Goal: Find contact information: Find contact information

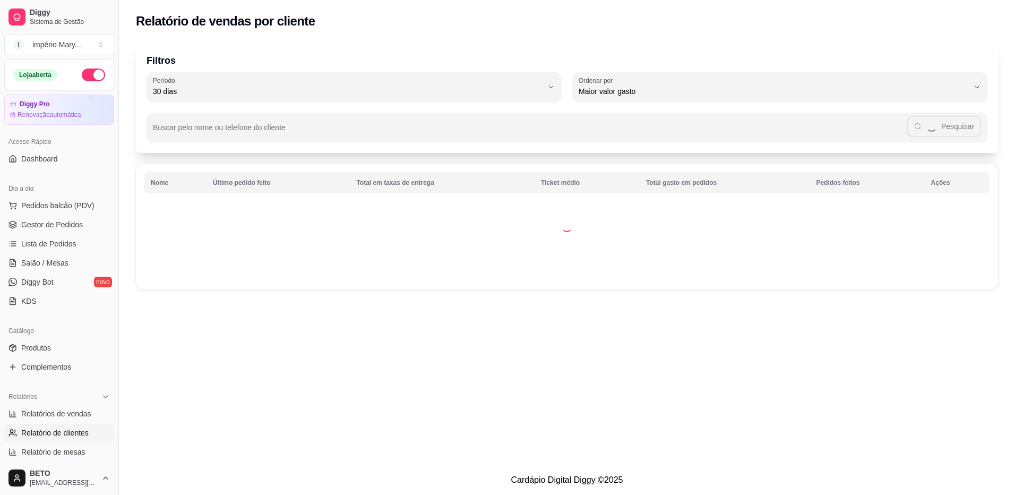
select select "30"
select select "HIGHEST_TOTAL_SPENT_WITH_ORDERS"
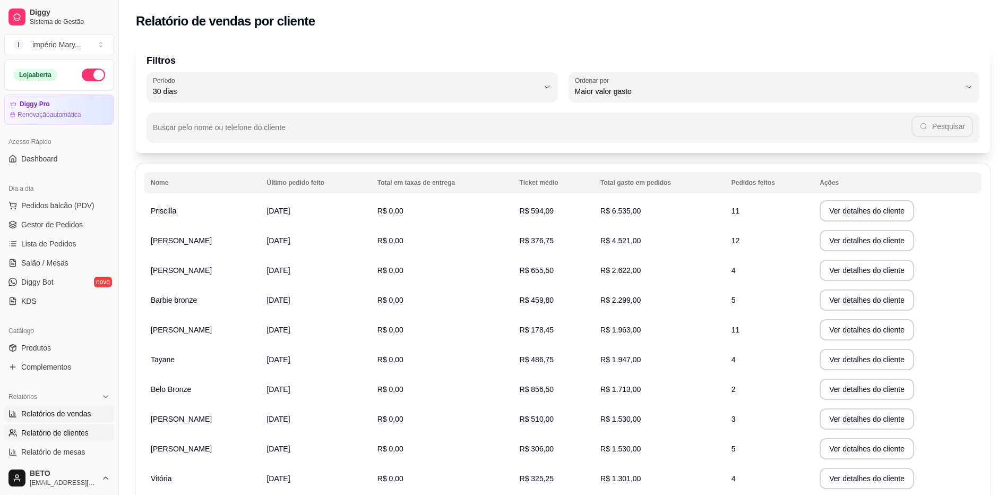
click at [69, 408] on span "Relatórios de vendas" at bounding box center [56, 413] width 70 height 11
select select "ALL"
select select "0"
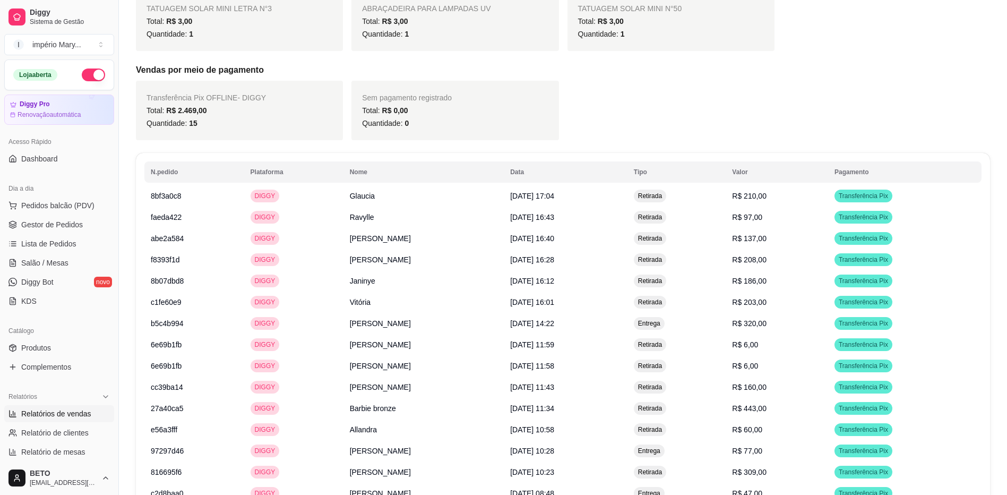
scroll to position [1492, 0]
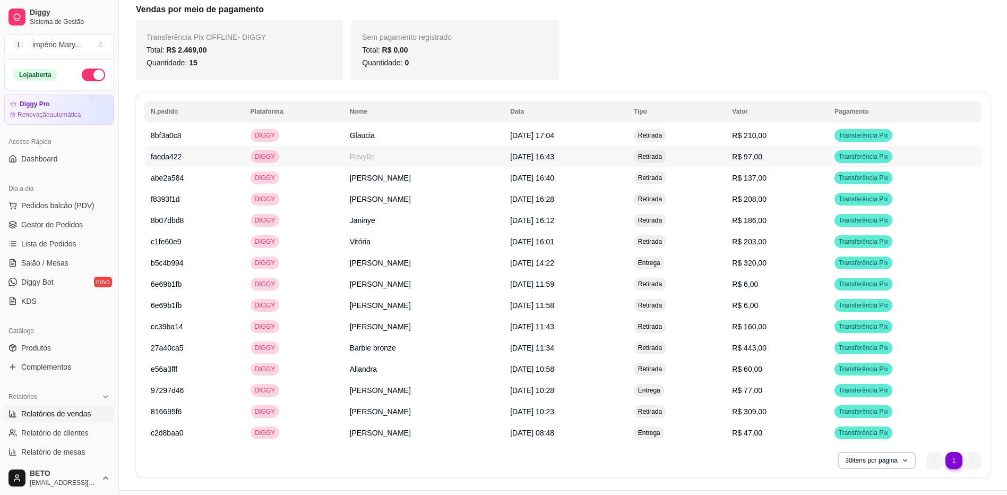
click at [305, 146] on td "DIGGY" at bounding box center [293, 156] width 99 height 21
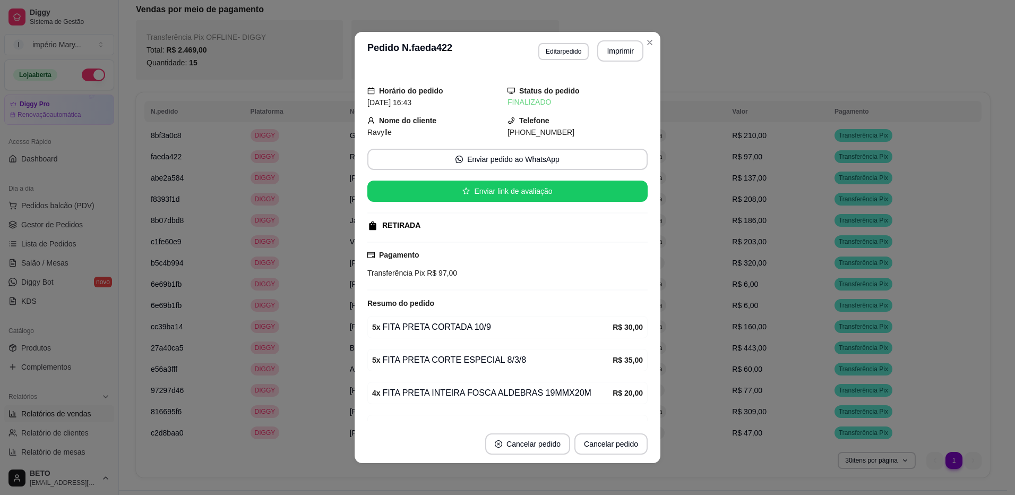
drag, startPoint x: 501, startPoint y: 135, endPoint x: 558, endPoint y: 131, distance: 57.0
click at [558, 131] on div "[PHONE_NUMBER]" at bounding box center [578, 132] width 140 height 12
copy span "21) [PHONE_NUMBER]"
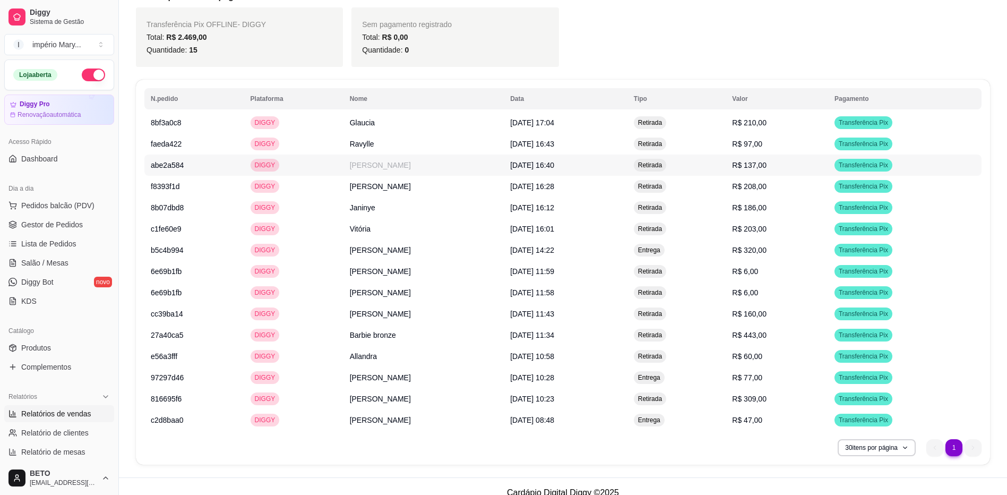
click at [541, 158] on td "[DATE] 16:40" at bounding box center [566, 165] width 124 height 21
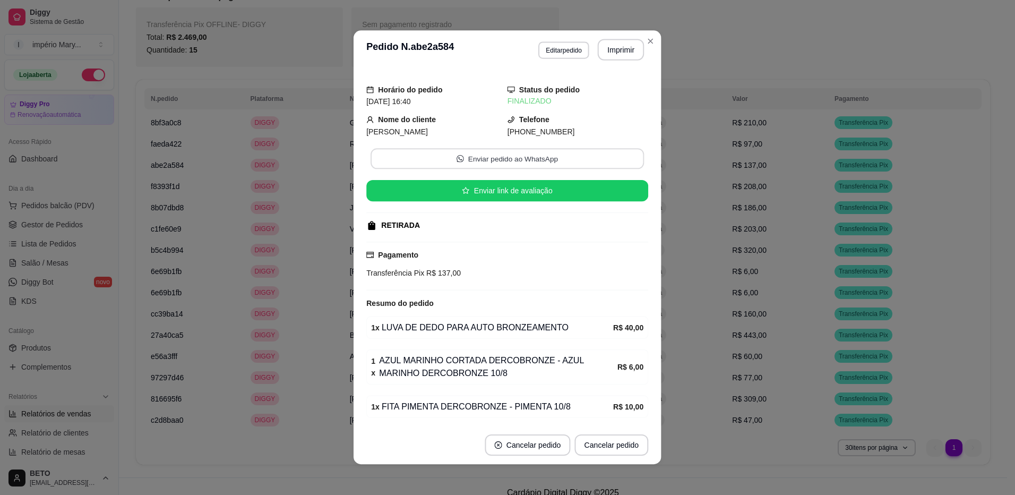
click at [541, 158] on button "Enviar pedido ao WhatsApp" at bounding box center [507, 158] width 273 height 21
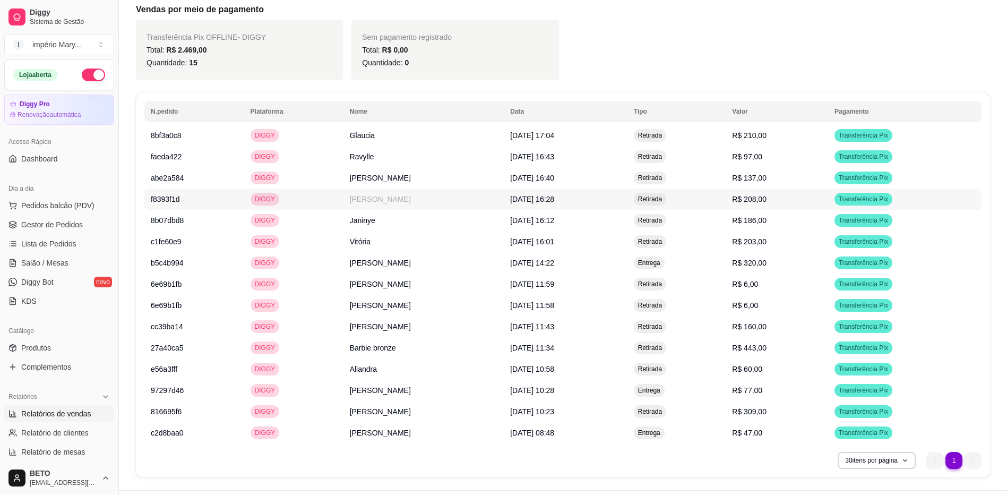
click at [344, 189] on td "[PERSON_NAME]" at bounding box center [424, 199] width 160 height 21
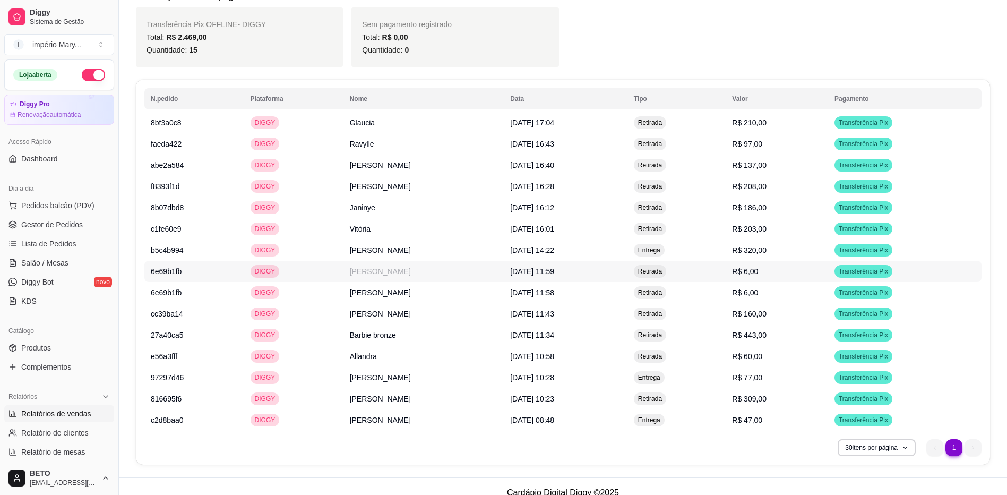
click at [514, 267] on span "[DATE] 11:59" at bounding box center [532, 271] width 44 height 8
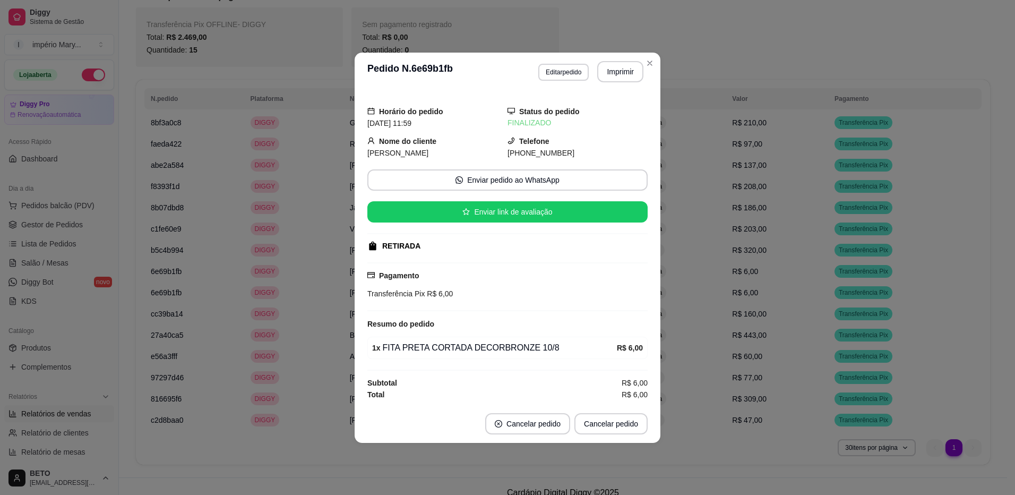
drag, startPoint x: 514, startPoint y: 153, endPoint x: 575, endPoint y: 149, distance: 60.7
click at [575, 149] on div "[PHONE_NUMBER]" at bounding box center [578, 153] width 140 height 12
copy span "21) [PHONE_NUMBER]"
